Goal: Task Accomplishment & Management: Use online tool/utility

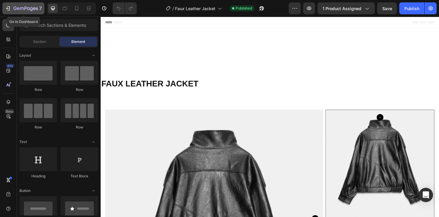
click at [11, 9] on icon "button" at bounding box center [8, 8] width 6 height 6
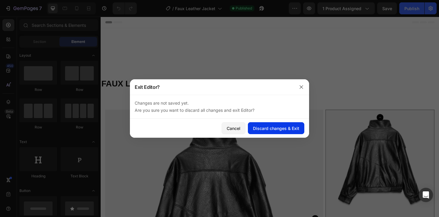
click at [254, 128] on div "Discard changes & Exit" at bounding box center [276, 128] width 46 height 6
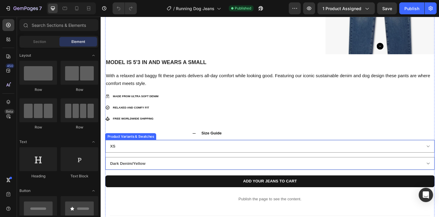
scroll to position [297, 0]
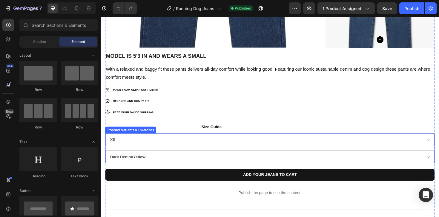
click at [139, 158] on div "XS S M L XL Dark Denim/Yellow Dark Denim/White Black/Red Light Denim/White" at bounding box center [279, 157] width 349 height 32
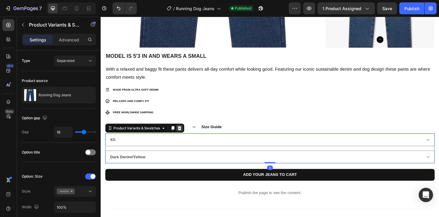
click at [184, 136] on icon at bounding box center [184, 135] width 4 height 4
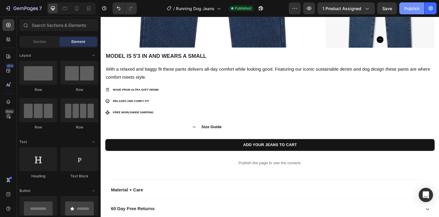
click at [410, 7] on div "Publish" at bounding box center [411, 8] width 15 height 6
click at [79, 10] on icon at bounding box center [77, 8] width 6 height 6
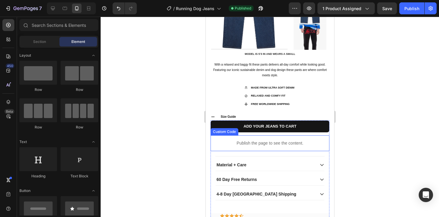
scroll to position [158, 0]
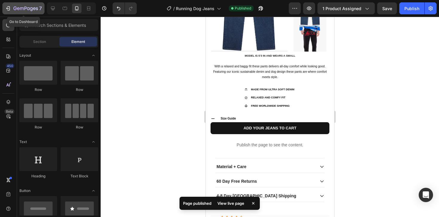
click at [9, 6] on icon "button" at bounding box center [8, 8] width 6 height 6
